Goal: Task Accomplishment & Management: Complete application form

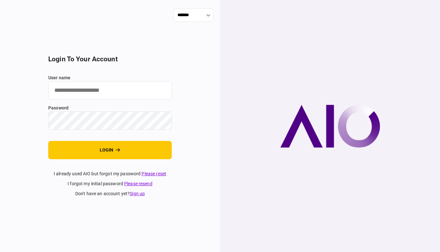
type input "*******"
click at [274, 157] on div at bounding box center [330, 126] width 220 height 252
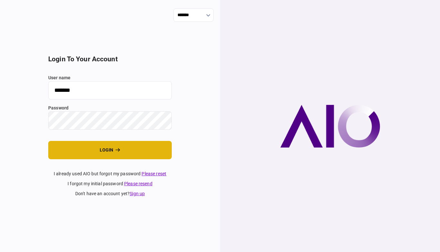
click at [141, 147] on button "login" at bounding box center [109, 150] width 123 height 18
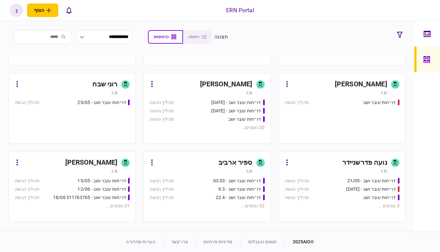
scroll to position [63, 0]
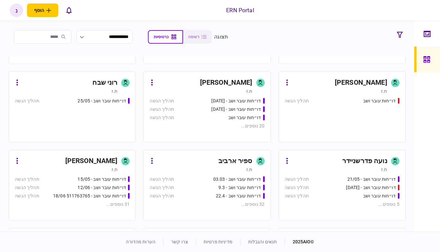
click at [323, 170] on div "ת.ז" at bounding box center [335, 169] width 103 height 6
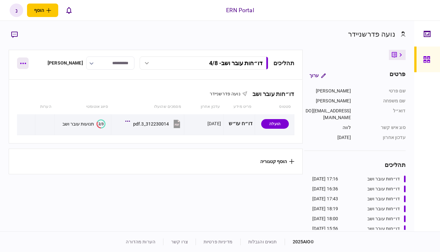
click at [18, 64] on button "button" at bounding box center [23, 64] width 12 height 12
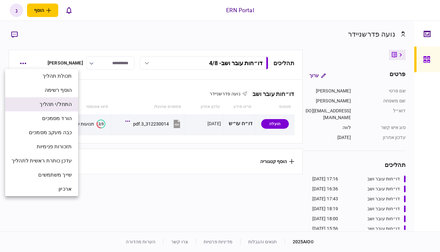
click at [59, 104] on span "התחל/י תהליך" at bounding box center [56, 105] width 32 height 8
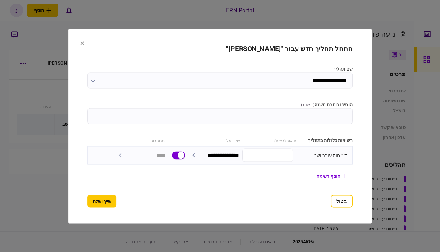
click at [288, 121] on input "הוסיפו כותרת משנה ( רשות )" at bounding box center [219, 116] width 265 height 16
type input "****"
click at [87, 201] on button "שייך ושלח" at bounding box center [101, 201] width 29 height 13
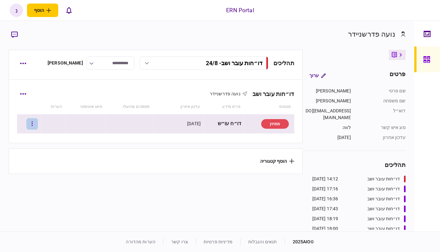
click at [31, 122] on button "button" at bounding box center [32, 124] width 12 height 12
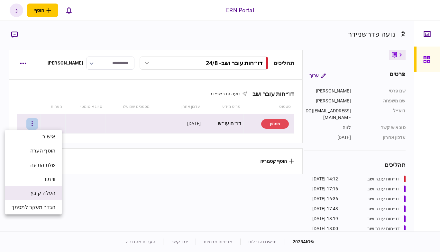
click at [47, 192] on span "העלה קובץ" at bounding box center [43, 194] width 25 height 8
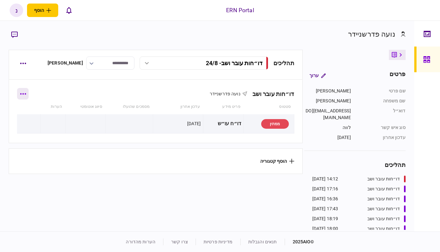
click at [26, 93] on icon "button" at bounding box center [23, 94] width 6 height 2
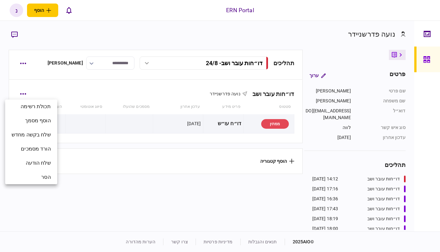
click at [75, 159] on div at bounding box center [220, 126] width 440 height 252
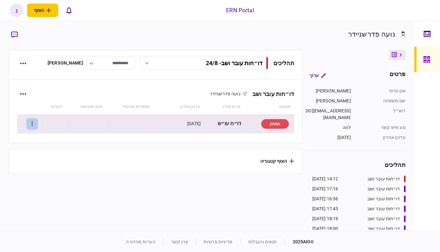
click at [33, 124] on icon "button" at bounding box center [31, 124] width 1 height 6
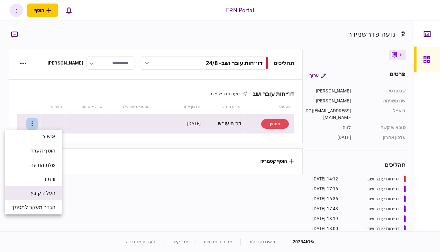
click at [48, 189] on li "העלה קובץ" at bounding box center [33, 193] width 57 height 14
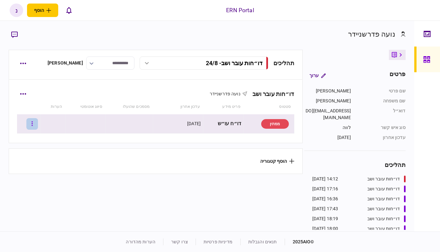
click at [36, 125] on button "button" at bounding box center [32, 124] width 12 height 12
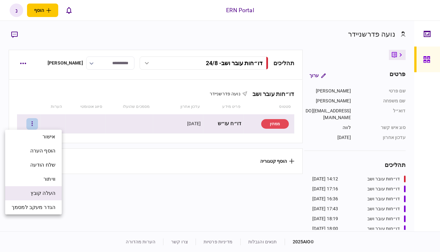
click at [49, 196] on span "העלה קובץ" at bounding box center [43, 194] width 25 height 8
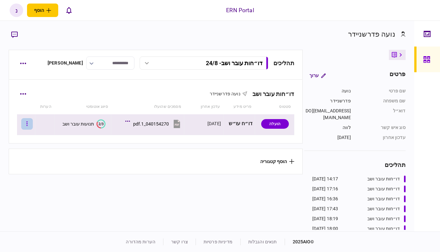
click at [32, 124] on button "button" at bounding box center [27, 124] width 12 height 12
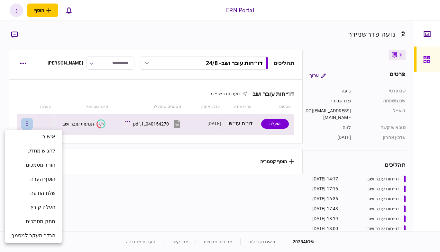
click at [123, 121] on div at bounding box center [220, 126] width 440 height 252
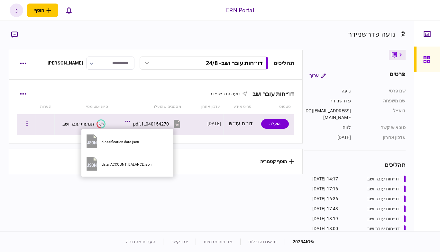
click at [127, 121] on icon at bounding box center [127, 121] width 4 height 1
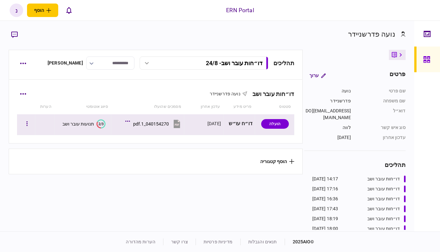
click at [101, 121] on icon "2/3" at bounding box center [100, 124] width 9 height 9
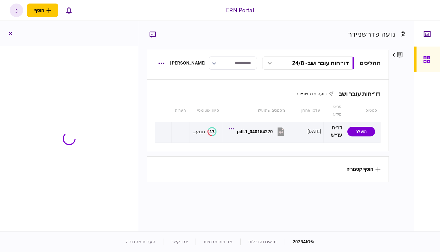
click at [101, 121] on section "נועה פדרשניידר פרטים ערוך שם פרטי נועה שם משפחה פדרשניידר דוא״ל [EMAIL_ADDRESS]…" at bounding box center [207, 126] width 414 height 211
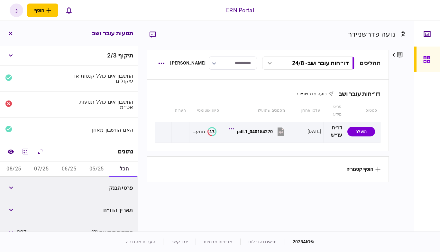
click at [105, 105] on div "החשבון אינו כולל תנועות אכ״מ" at bounding box center [103, 104] width 62 height 10
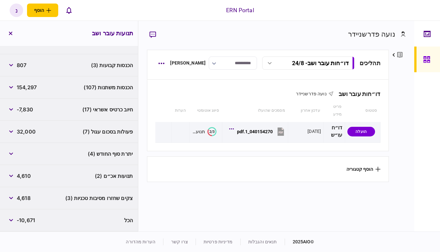
scroll to position [161, 0]
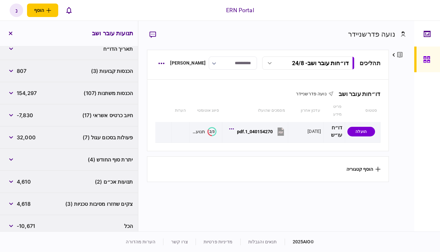
click at [98, 179] on span "תנועות אכ״ם (2)" at bounding box center [114, 182] width 38 height 8
click at [17, 179] on button "button" at bounding box center [11, 182] width 12 height 12
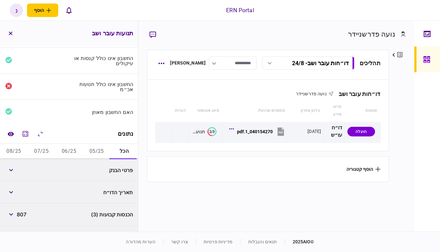
scroll to position [12, 0]
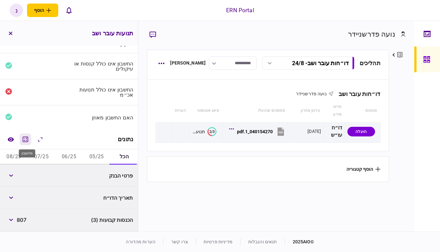
click at [27, 141] on icon "מחשבון" at bounding box center [26, 140] width 8 height 8
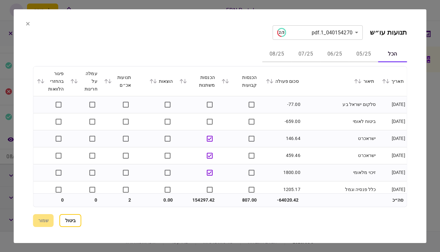
click at [110, 81] on icon at bounding box center [110, 81] width 4 height 4
click at [77, 82] on icon at bounding box center [76, 81] width 4 height 4
click at [42, 83] on icon at bounding box center [42, 81] width 4 height 4
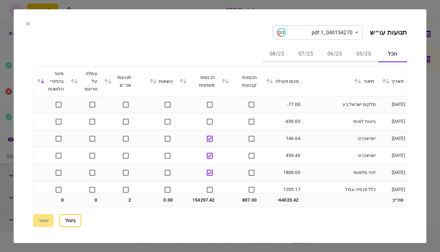
click at [42, 83] on icon at bounding box center [42, 81] width 4 height 4
click at [108, 82] on icon at bounding box center [106, 81] width 4 height 4
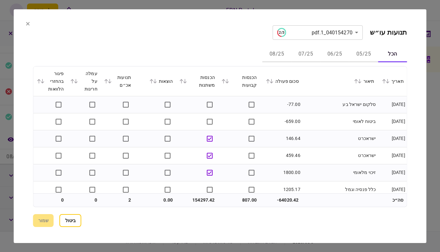
click at [108, 82] on icon at bounding box center [106, 81] width 4 height 4
click at [305, 51] on button "07/25" at bounding box center [305, 54] width 29 height 15
click at [389, 82] on icon at bounding box center [387, 81] width 4 height 4
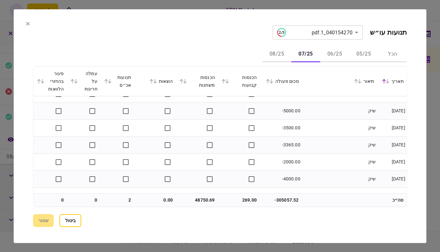
scroll to position [28, 0]
click at [387, 53] on button "הכל" at bounding box center [392, 54] width 29 height 15
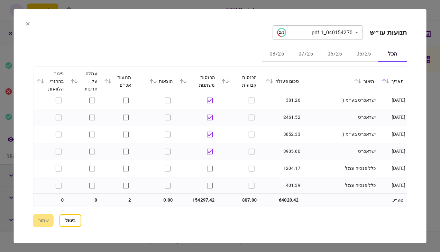
scroll to position [1355, 0]
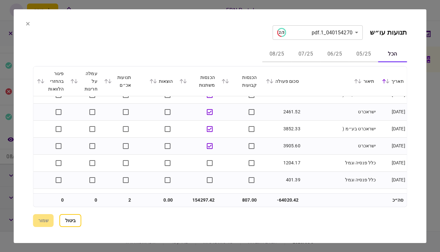
click at [204, 81] on div "הכנסות משתנות" at bounding box center [196, 81] width 35 height 15
click at [184, 79] on icon at bounding box center [185, 81] width 4 height 4
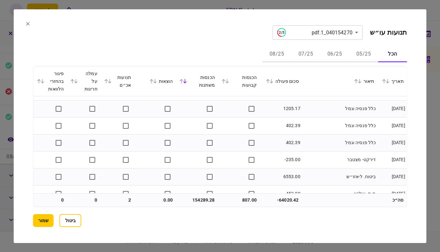
scroll to position [1836, 0]
click at [111, 79] on icon at bounding box center [109, 81] width 4 height 4
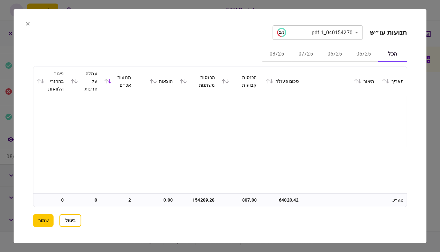
scroll to position [0, 0]
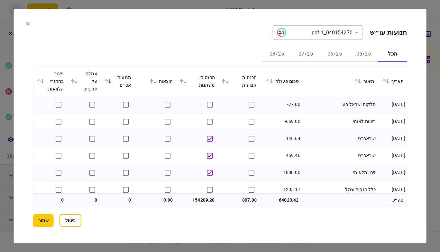
click at [230, 81] on button at bounding box center [225, 81] width 9 height 4
click at [226, 78] on div "הכנסות קבועות" at bounding box center [238, 81] width 35 height 15
click at [226, 80] on div "הכנסות קבועות" at bounding box center [238, 81] width 35 height 15
click at [226, 80] on icon at bounding box center [227, 81] width 4 height 4
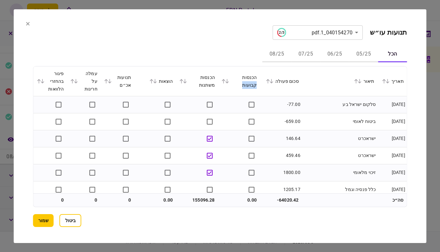
click at [39, 82] on icon at bounding box center [39, 81] width 4 height 4
click at [74, 83] on icon at bounding box center [72, 81] width 4 height 4
click at [109, 81] on icon at bounding box center [109, 81] width 4 height 4
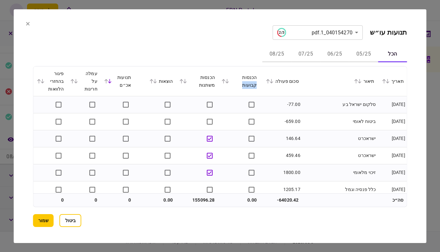
click at [109, 81] on icon at bounding box center [109, 81] width 4 height 4
click at [153, 82] on icon at bounding box center [151, 81] width 4 height 4
click at [183, 81] on icon at bounding box center [182, 81] width 4 height 4
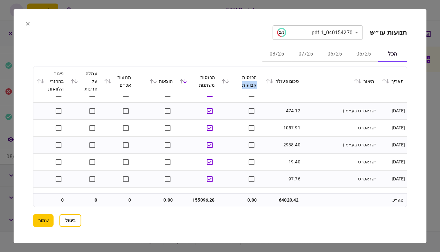
scroll to position [710, 0]
click at [48, 222] on button "שמור" at bounding box center [43, 220] width 21 height 13
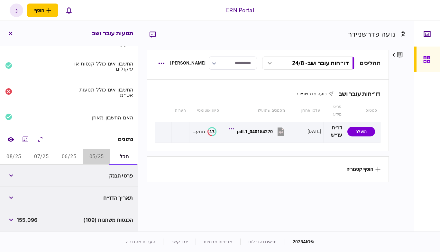
click at [98, 159] on button "05/25" at bounding box center [97, 156] width 28 height 15
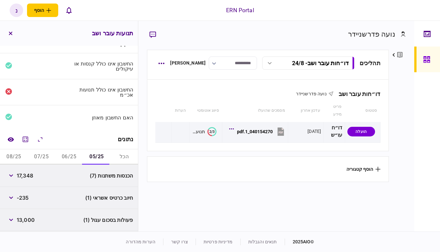
scroll to position [56, 0]
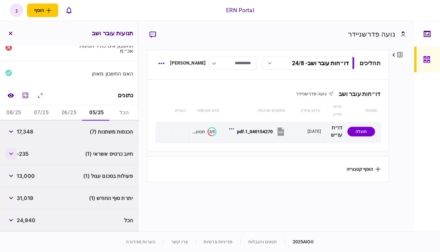
click at [12, 155] on icon "button" at bounding box center [11, 154] width 4 height 3
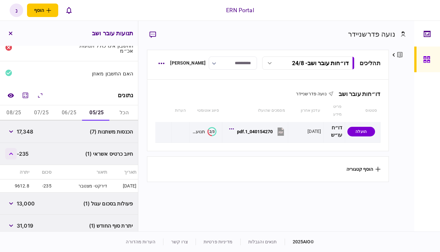
click at [12, 155] on icon "button" at bounding box center [11, 154] width 4 height 3
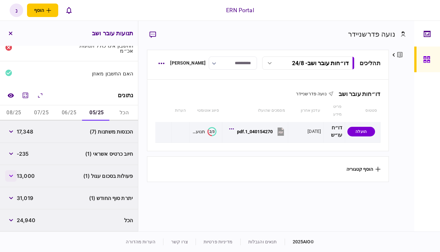
click at [12, 171] on button "button" at bounding box center [11, 176] width 12 height 12
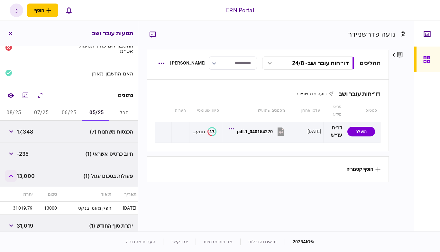
click at [12, 171] on button "button" at bounding box center [11, 176] width 12 height 12
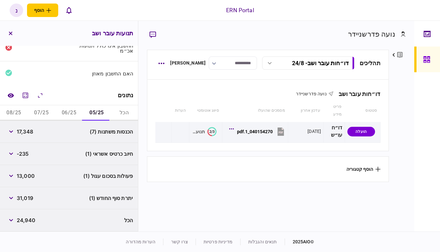
click at [51, 238] on footer "© 2025 AIO תנאים והגבלות מדיניות פרטיות צרו קשר הערות מהדורה" at bounding box center [220, 242] width 440 height 21
click at [31, 238] on footer "© 2025 AIO תנאים והגבלות מדיניות פרטיות צרו קשר הערות מהדורה" at bounding box center [220, 242] width 440 height 21
click at [75, 110] on button "06/25" at bounding box center [69, 112] width 28 height 15
click at [22, 233] on footer "© 2025 AIO תנאים והגבלות מדיניות פרטיות צרו קשר הערות מהדורה" at bounding box center [220, 242] width 440 height 21
click at [45, 114] on button "07/25" at bounding box center [42, 112] width 28 height 15
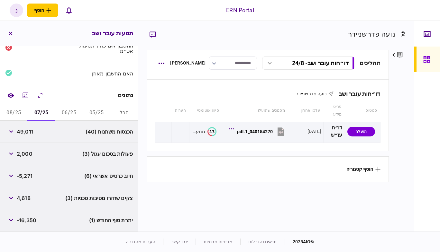
scroll to position [78, 0]
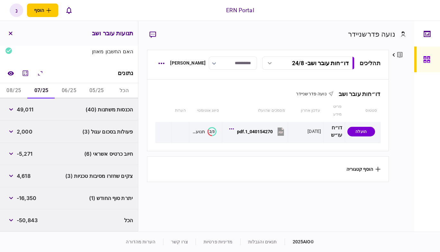
click at [34, 242] on footer "© 2025 AIO תנאים והגבלות מדיניות פרטיות צרו קשר הערות מהדורה" at bounding box center [220, 242] width 440 height 21
click at [24, 89] on button "08/25" at bounding box center [14, 90] width 28 height 15
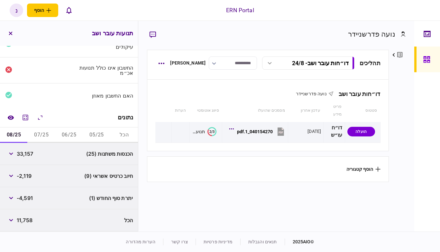
scroll to position [34, 0]
click at [31, 240] on footer "© 2025 AIO תנאים והגבלות מדיניות פרטיות צרו קשר הערות מהדורה" at bounding box center [220, 242] width 440 height 21
click at [40, 117] on icon "הרחב\\כווץ הכל" at bounding box center [40, 118] width 8 height 8
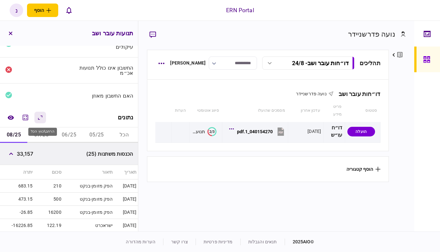
click at [40, 117] on icon "הרחב\\כווץ הכל" at bounding box center [40, 118] width 8 height 8
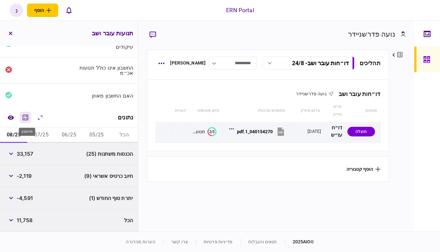
click at [24, 119] on icon "מחשבון" at bounding box center [26, 118] width 8 height 8
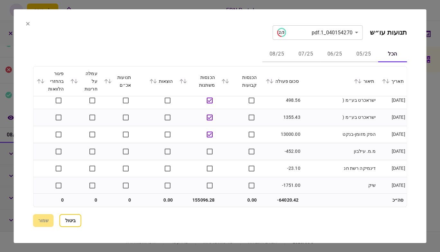
scroll to position [192, 0]
click at [28, 22] on icon at bounding box center [28, 24] width 4 height 4
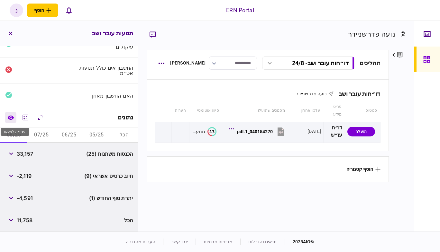
click at [11, 119] on icon "השוואה למסמך" at bounding box center [10, 117] width 6 height 4
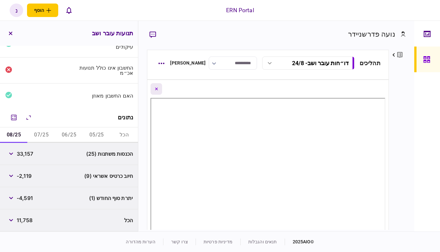
click at [158, 88] on icon "Close document view button" at bounding box center [156, 89] width 3 height 3
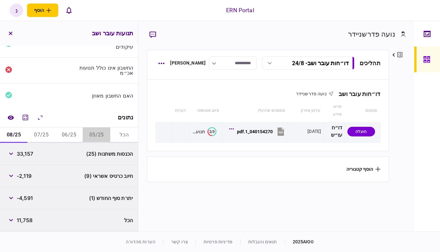
click at [94, 134] on button "05/25" at bounding box center [97, 135] width 28 height 15
drag, startPoint x: 33, startPoint y: 155, endPoint x: 35, endPoint y: 158, distance: 3.6
click at [35, 158] on div "הכנסות משתנות (7) 17,348" at bounding box center [69, 154] width 138 height 22
click at [25, 238] on footer "© 2025 AIO תנאים והגבלות מדיניות פרטיות צרו קשר הערות מהדורה" at bounding box center [220, 242] width 440 height 21
click at [76, 136] on button "06/25" at bounding box center [69, 135] width 28 height 15
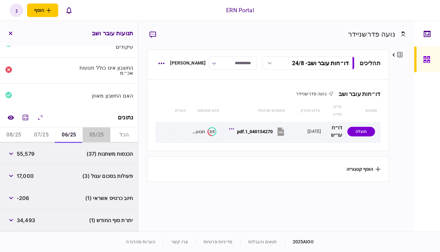
click at [94, 136] on button "05/25" at bounding box center [97, 135] width 28 height 15
click at [13, 154] on icon "button" at bounding box center [11, 154] width 4 height 3
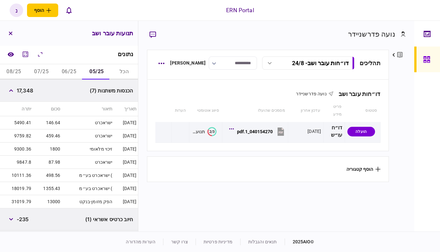
scroll to position [98, 0]
click at [69, 71] on button "06/25" at bounding box center [69, 71] width 28 height 15
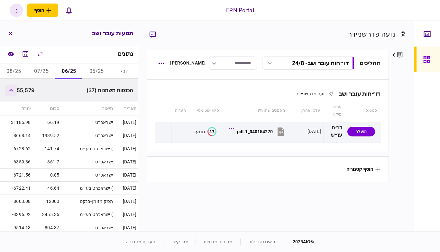
click at [13, 91] on icon "button" at bounding box center [11, 90] width 4 height 3
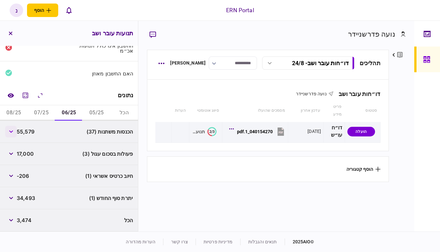
scroll to position [56, 0]
click at [12, 155] on button "button" at bounding box center [11, 154] width 12 height 12
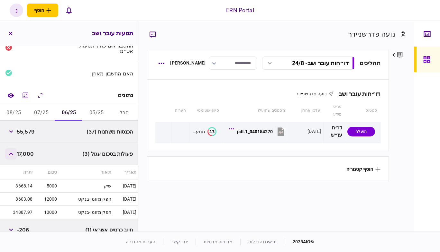
click at [12, 155] on button "button" at bounding box center [11, 154] width 12 height 12
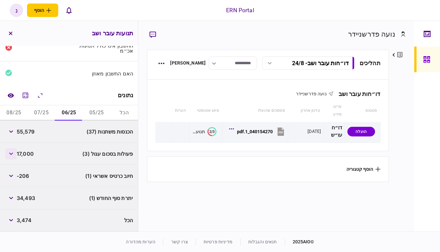
click at [10, 152] on button "button" at bounding box center [11, 154] width 12 height 12
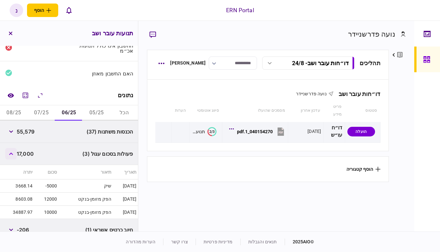
click at [10, 152] on button "button" at bounding box center [11, 154] width 12 height 12
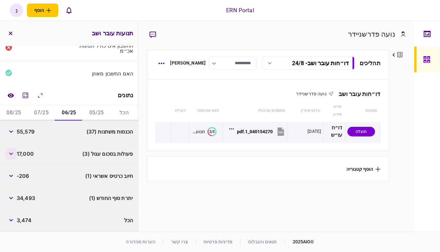
click at [10, 152] on button "button" at bounding box center [11, 154] width 12 height 12
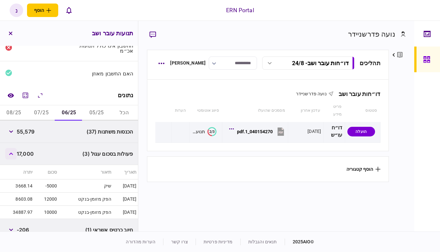
click at [10, 152] on button "button" at bounding box center [11, 154] width 12 height 12
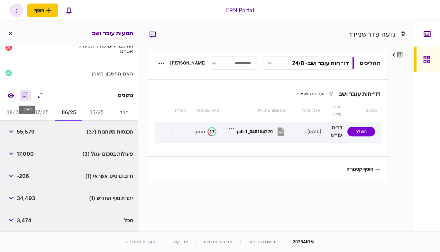
click at [24, 95] on icon "מחשבון" at bounding box center [25, 95] width 5 height 5
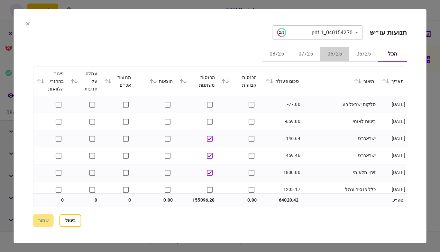
click at [336, 58] on button "06/25" at bounding box center [334, 54] width 29 height 15
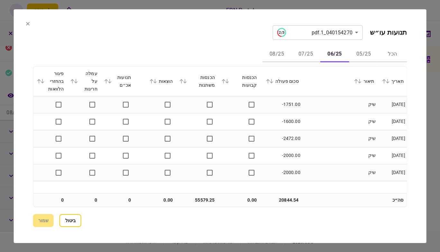
scroll to position [0, 0]
click at [185, 80] on icon at bounding box center [185, 81] width 4 height 4
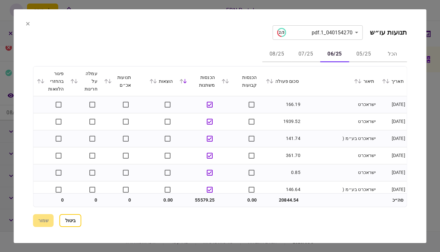
click at [224, 82] on icon at bounding box center [223, 81] width 4 height 4
click at [72, 216] on button "ביטול" at bounding box center [70, 220] width 22 height 13
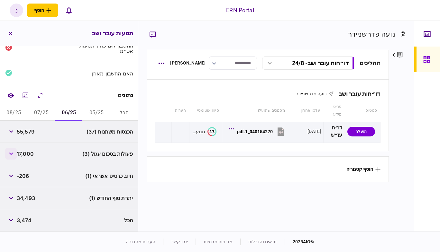
click at [11, 155] on icon "button" at bounding box center [11, 154] width 4 height 3
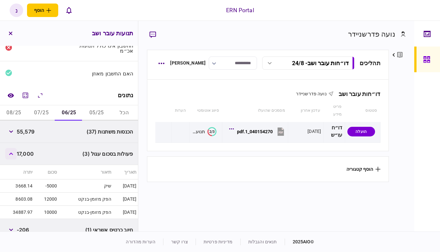
click at [11, 155] on icon "button" at bounding box center [11, 154] width 4 height 3
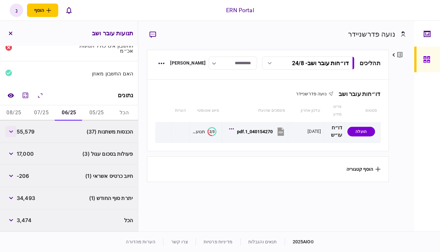
click at [10, 131] on icon "button" at bounding box center [11, 131] width 4 height 3
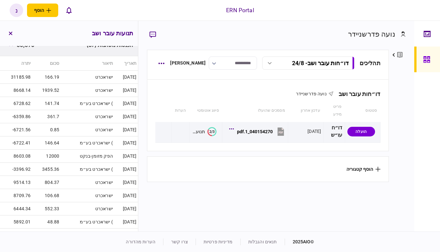
scroll to position [41, 0]
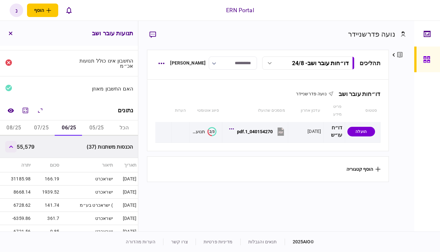
click at [10, 146] on button "button" at bounding box center [11, 147] width 12 height 12
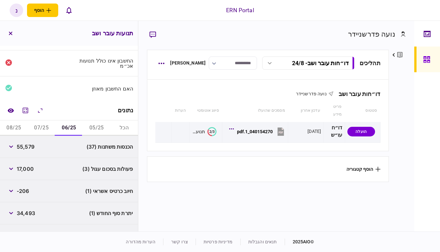
click at [45, 238] on footer "© 2025 AIO תנאים והגבלות מדיניות פרטיות צרו קשר הערות מהדורה" at bounding box center [220, 242] width 440 height 21
click at [52, 128] on button "07/25" at bounding box center [42, 128] width 28 height 15
click at [5, 166] on div "פעולות בסכום עגול (3) 2,000" at bounding box center [69, 169] width 138 height 22
click at [13, 170] on icon "button" at bounding box center [11, 169] width 4 height 3
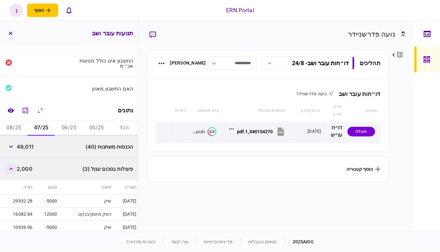
click at [13, 170] on button "button" at bounding box center [11, 169] width 12 height 12
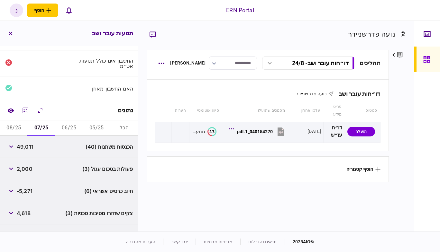
click at [23, 232] on footer "© 2025 AIO תנאים והגבלות מדיניות פרטיות צרו קשר הערות מהדורה" at bounding box center [220, 242] width 440 height 21
click at [13, 126] on button "08/25" at bounding box center [14, 128] width 28 height 15
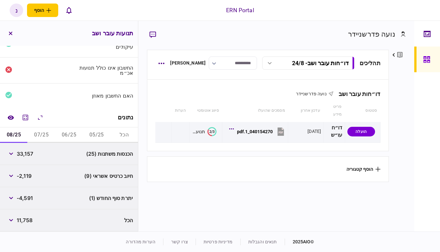
click at [16, 239] on footer "© 2025 AIO תנאים והגבלות מדיניות פרטיות צרו קשר הערות מהדורה" at bounding box center [220, 242] width 440 height 21
click at [14, 200] on button "button" at bounding box center [11, 198] width 12 height 12
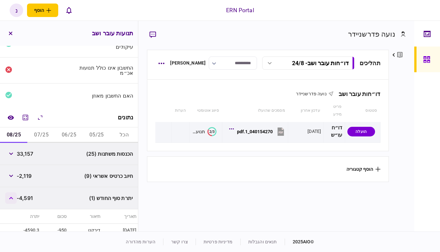
click at [14, 200] on button "button" at bounding box center [11, 198] width 12 height 12
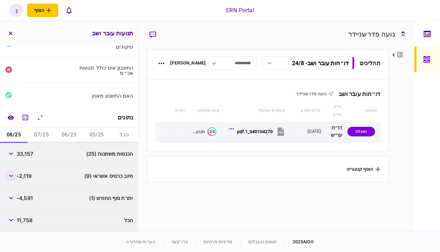
click at [12, 178] on button "button" at bounding box center [11, 176] width 12 height 12
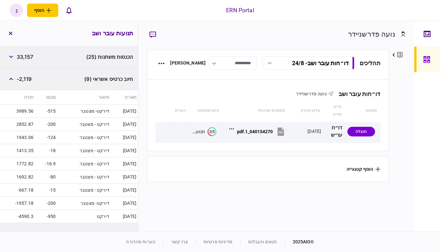
scroll to position [131, 0]
